Goal: Transaction & Acquisition: Purchase product/service

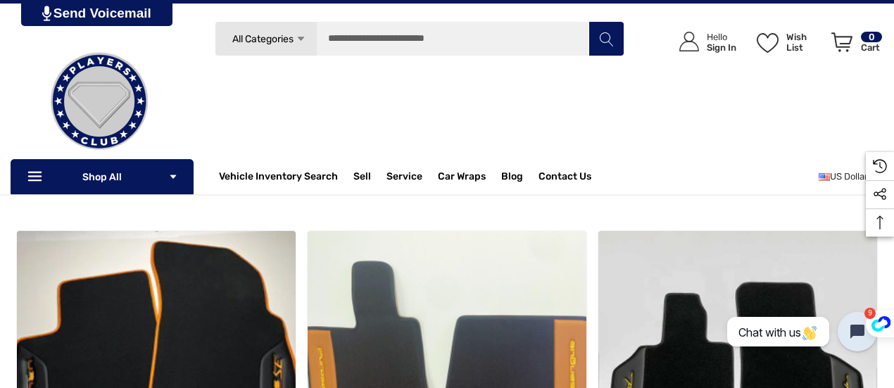
scroll to position [211, 0]
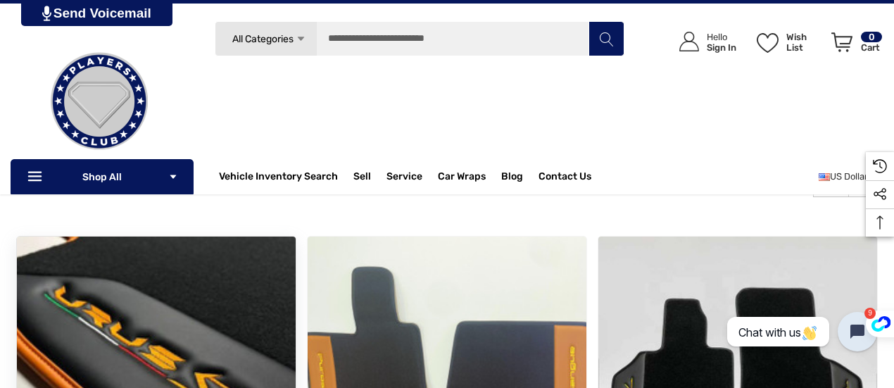
click at [115, 307] on img "Lamborghini Urus Floor Mats,$1,200.00\a" at bounding box center [156, 375] width 307 height 307
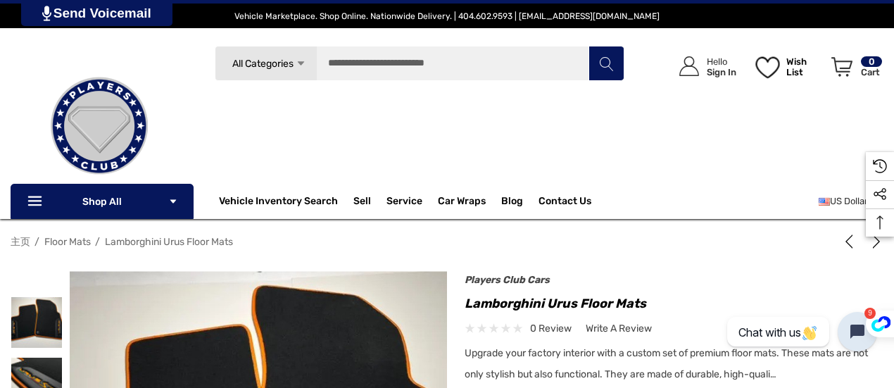
click at [773, 69] on icon "Wish List Wish List" at bounding box center [767, 67] width 24 height 22
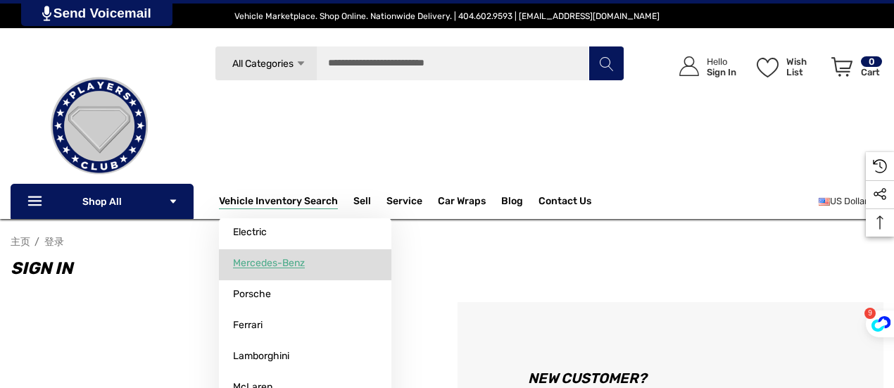
click at [310, 262] on link "Mercedes-Benz" at bounding box center [305, 263] width 172 height 28
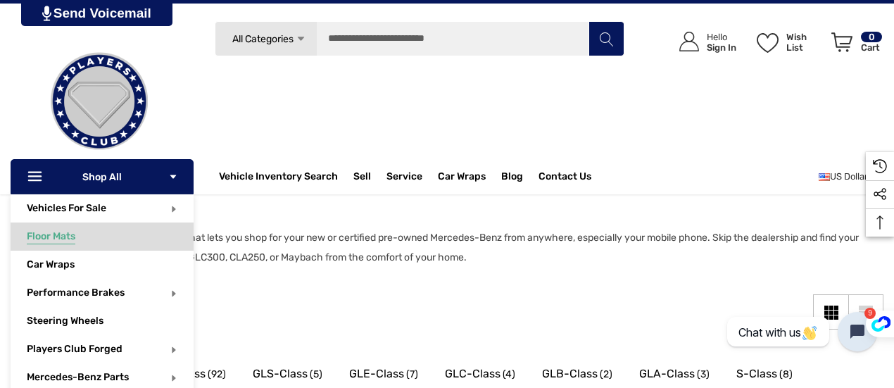
click at [136, 240] on link "Floor Mats" at bounding box center [110, 236] width 167 height 28
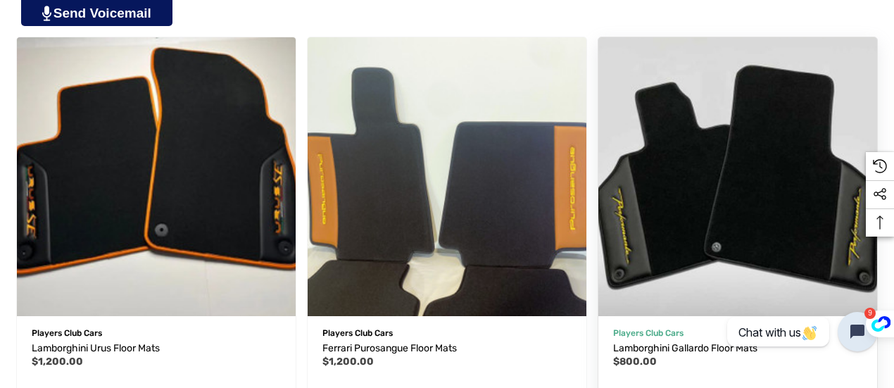
click at [808, 384] on label "Compare" at bounding box center [835, 392] width 55 height 17
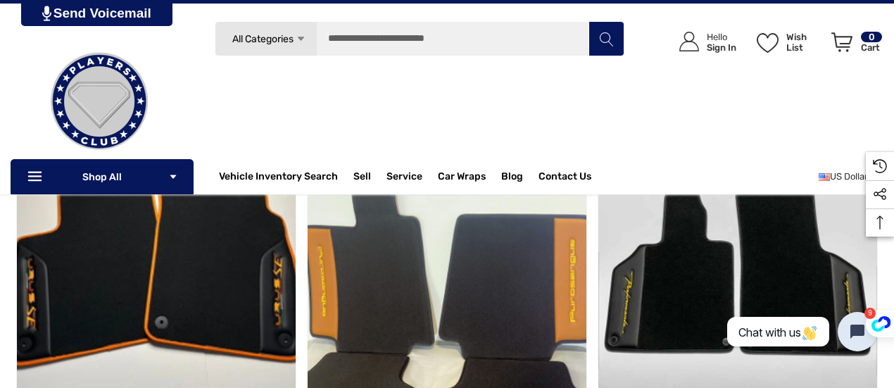
scroll to position [422, 0]
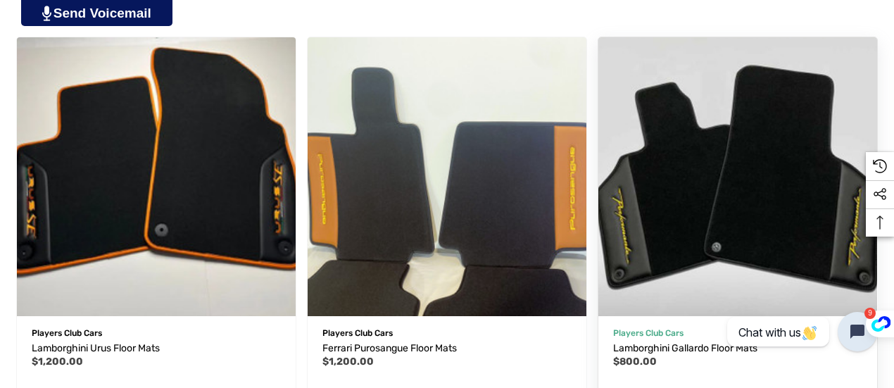
click at [584, 180] on img "Lamborghini Gallardo Floor Mats,$800.00\a" at bounding box center [737, 176] width 307 height 307
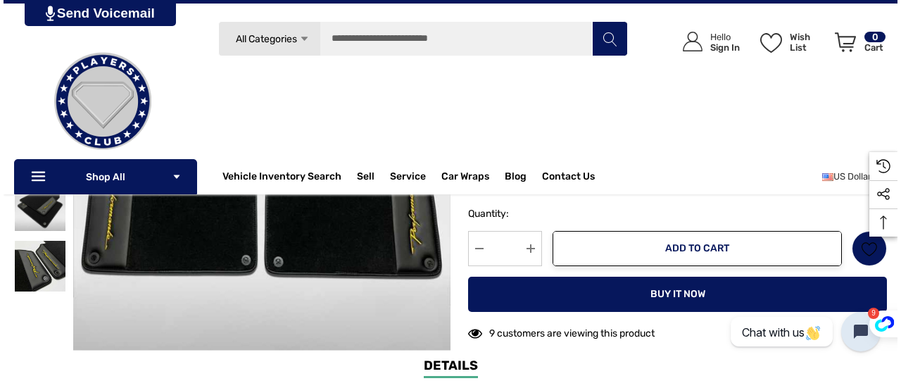
scroll to position [260, 0]
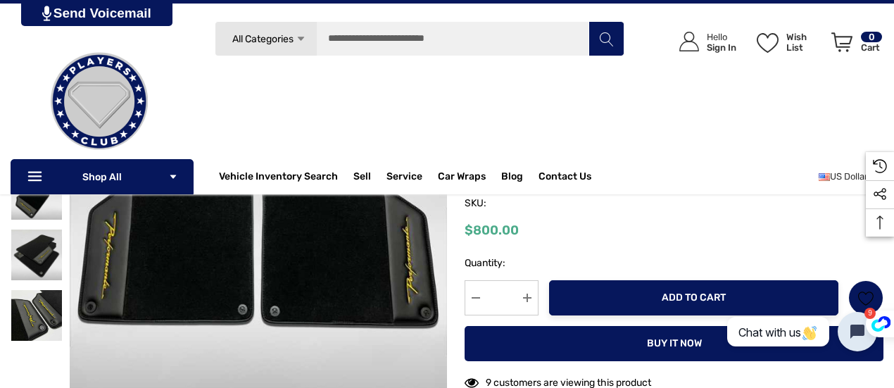
click at [661, 300] on button "Add to Cart" at bounding box center [693, 297] width 289 height 35
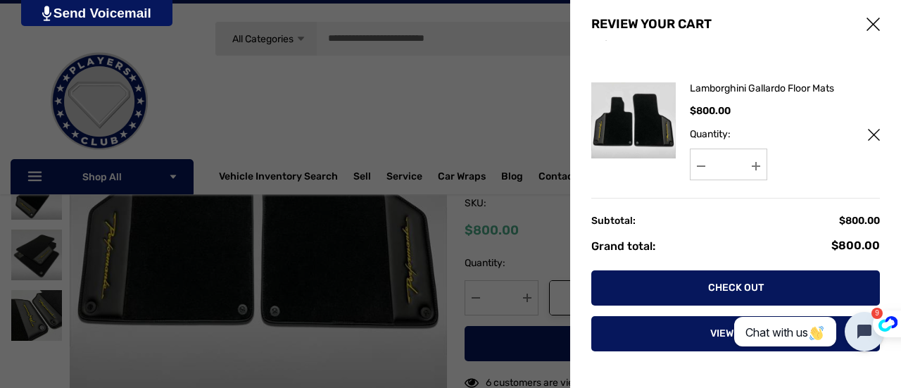
scroll to position [0, 0]
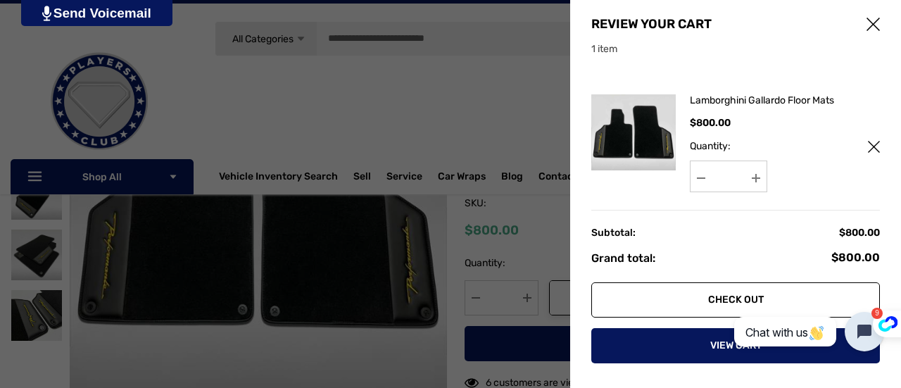
click at [721, 292] on link "Check out" at bounding box center [735, 299] width 288 height 35
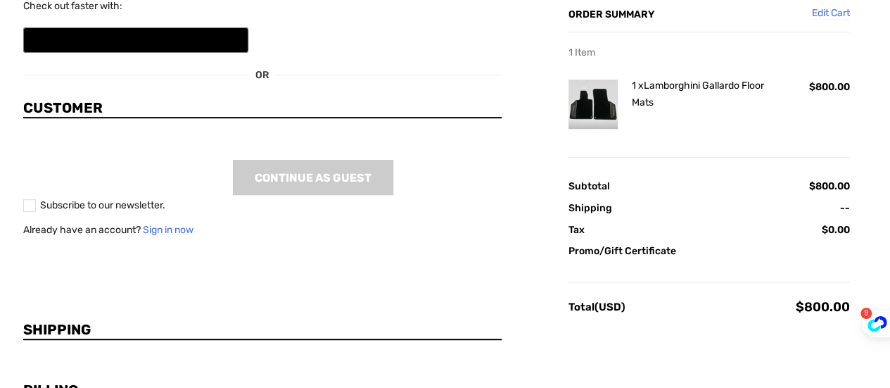
scroll to position [393, 0]
